Goal: Information Seeking & Learning: Learn about a topic

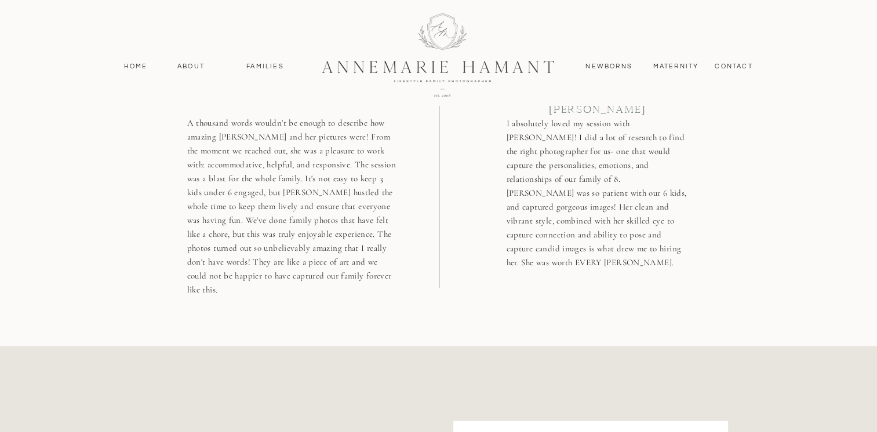
scroll to position [3014, 0]
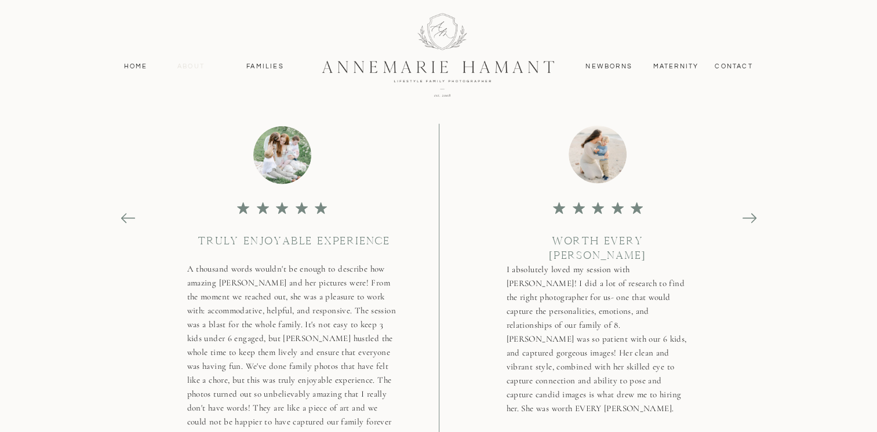
click at [185, 67] on nav "About" at bounding box center [191, 66] width 34 height 10
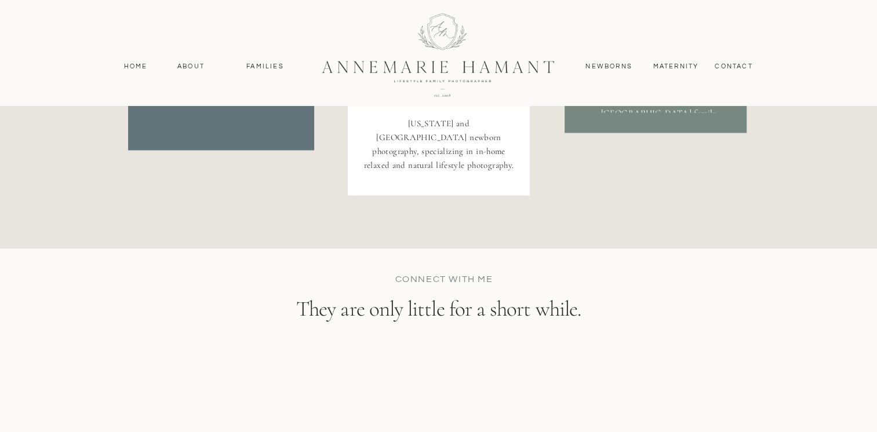
scroll to position [2191, 0]
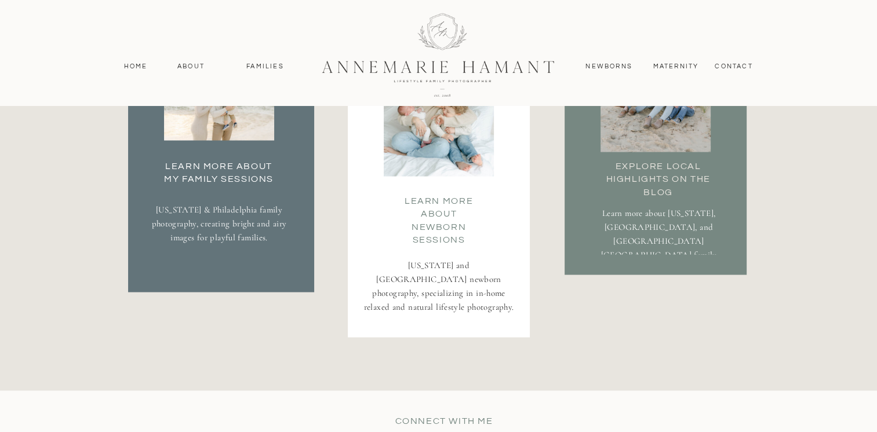
click at [413, 217] on h3 "Learn more about Newborn Sessions" at bounding box center [439, 205] width 83 height 23
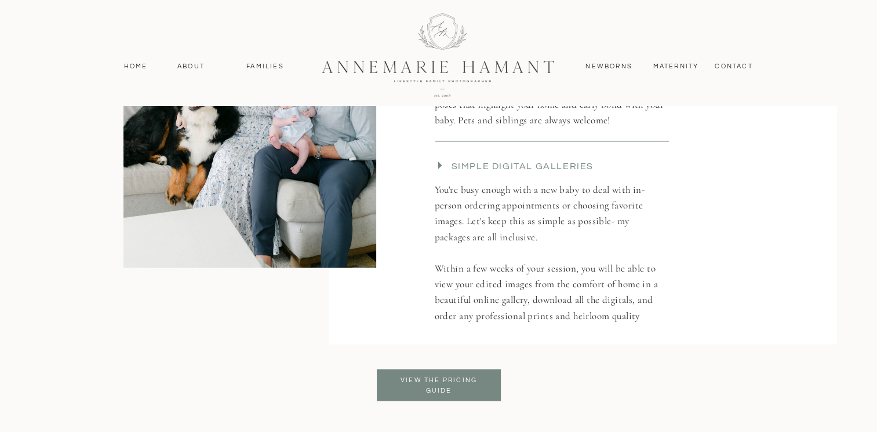
scroll to position [2203, 0]
click at [415, 382] on h3 "View the pricing Guide" at bounding box center [439, 386] width 94 height 21
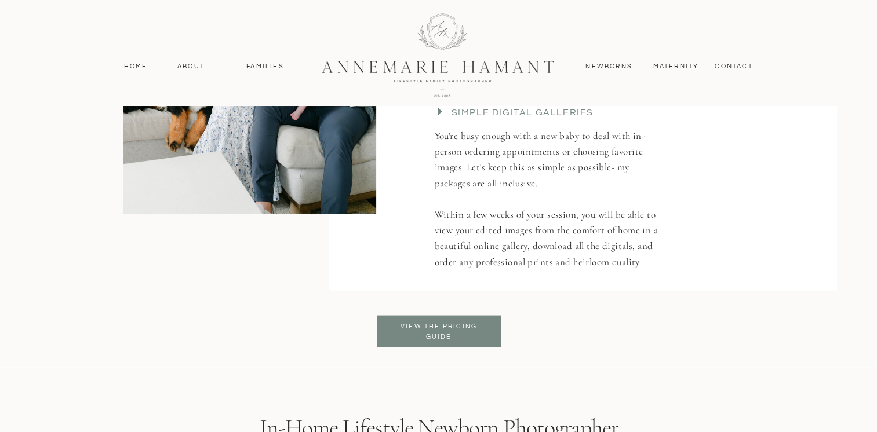
scroll to position [2087, 0]
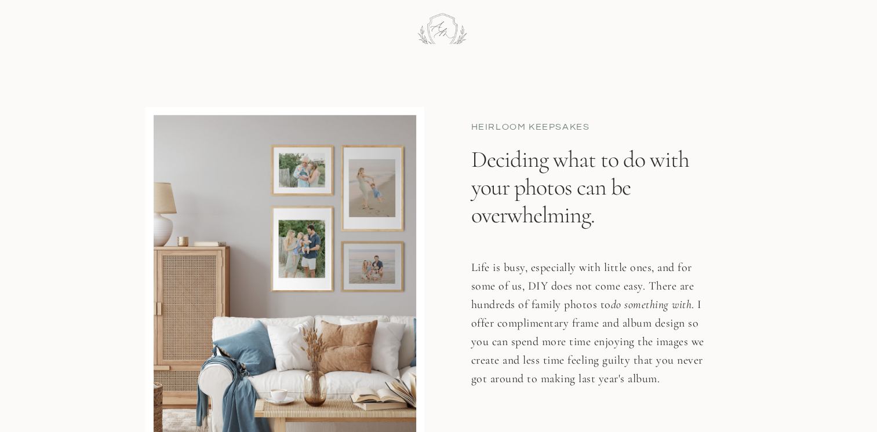
scroll to position [7593, 0]
